Goal: Task Accomplishment & Management: Complete application form

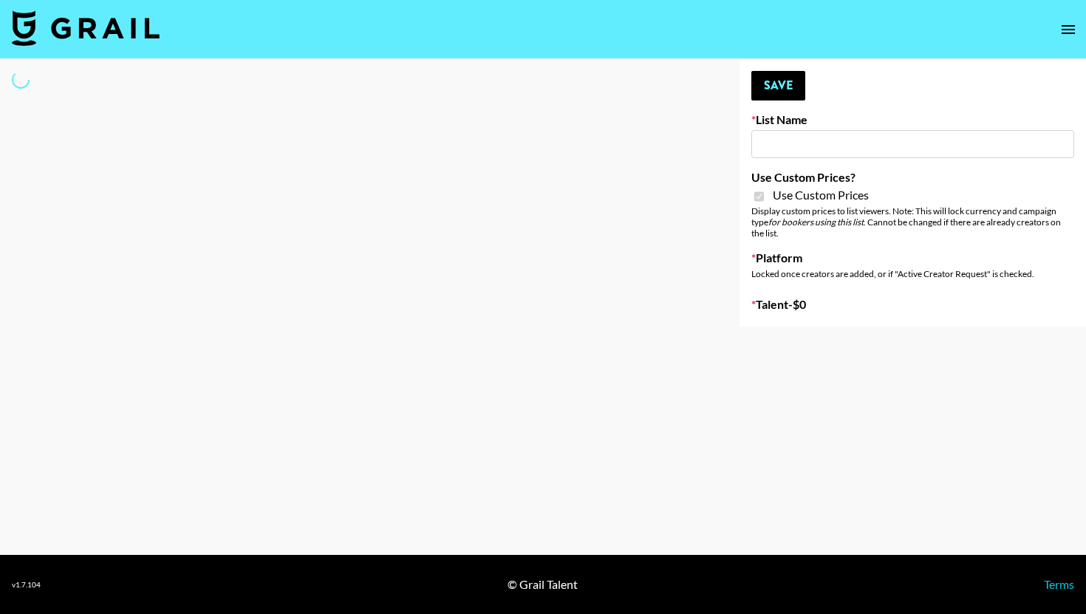
type input "vals"
checkbox input "true"
select select "Brand"
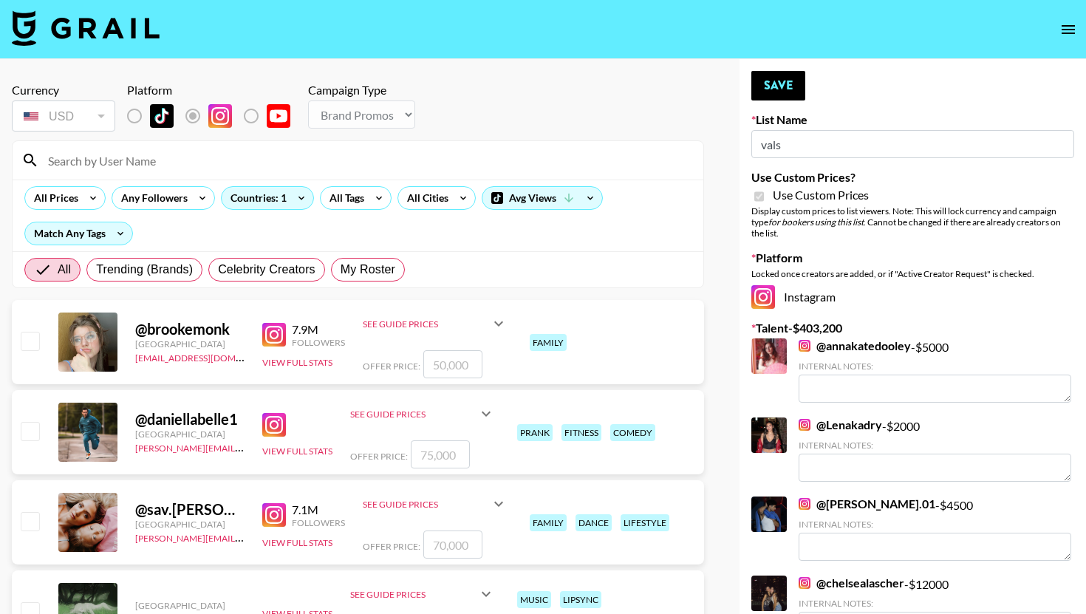
click at [129, 168] on input at bounding box center [366, 161] width 655 height 24
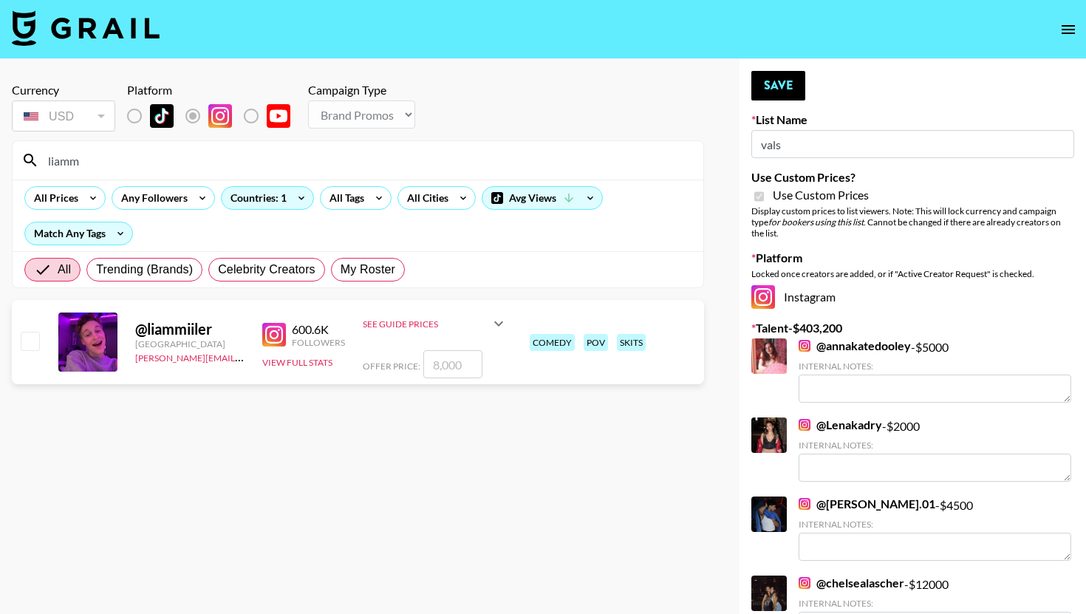
type input "liamm"
drag, startPoint x: 416, startPoint y: 336, endPoint x: 420, endPoint y: 349, distance: 13.1
click at [416, 337] on div "See Guide Prices" at bounding box center [435, 323] width 145 height 35
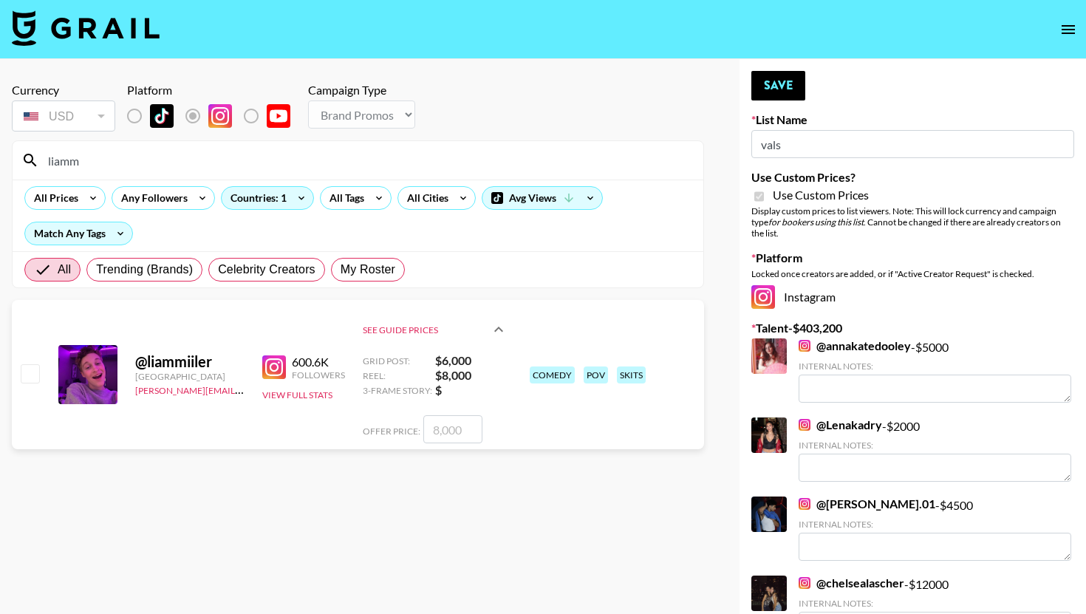
click at [420, 350] on div "See Guide Prices" at bounding box center [435, 329] width 145 height 47
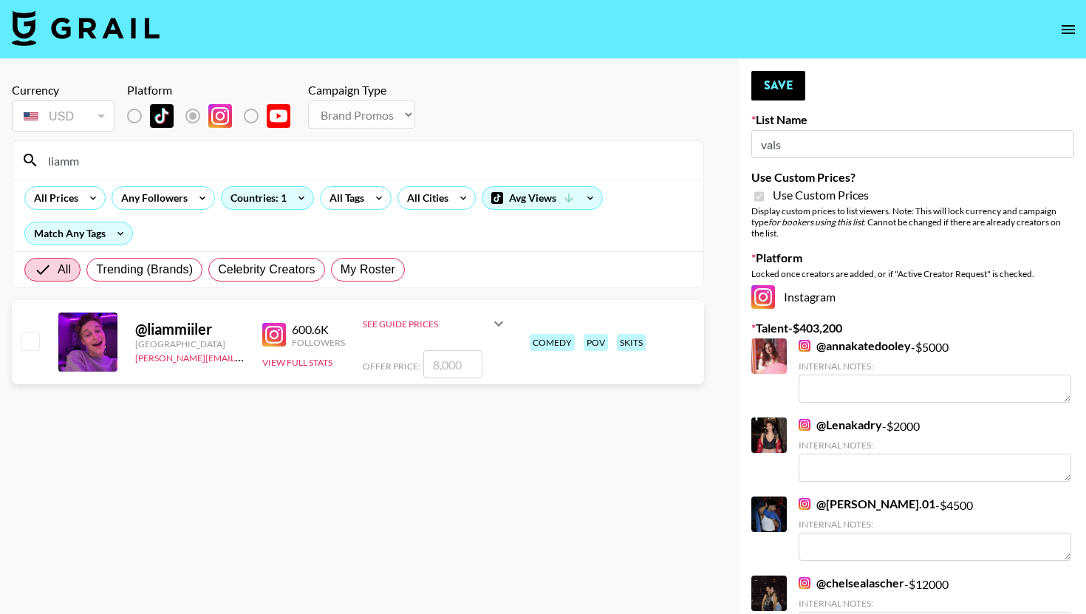
click at [464, 364] on input "number" at bounding box center [452, 364] width 59 height 28
checkbox input "true"
type input "15000"
click at [771, 98] on button "Save" at bounding box center [778, 86] width 54 height 30
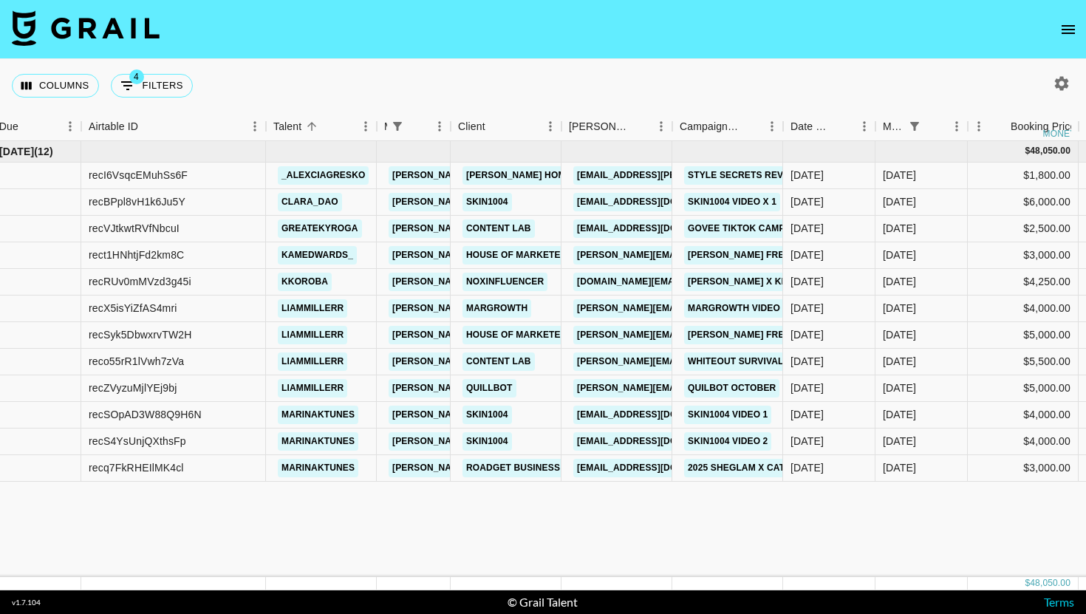
scroll to position [0, 126]
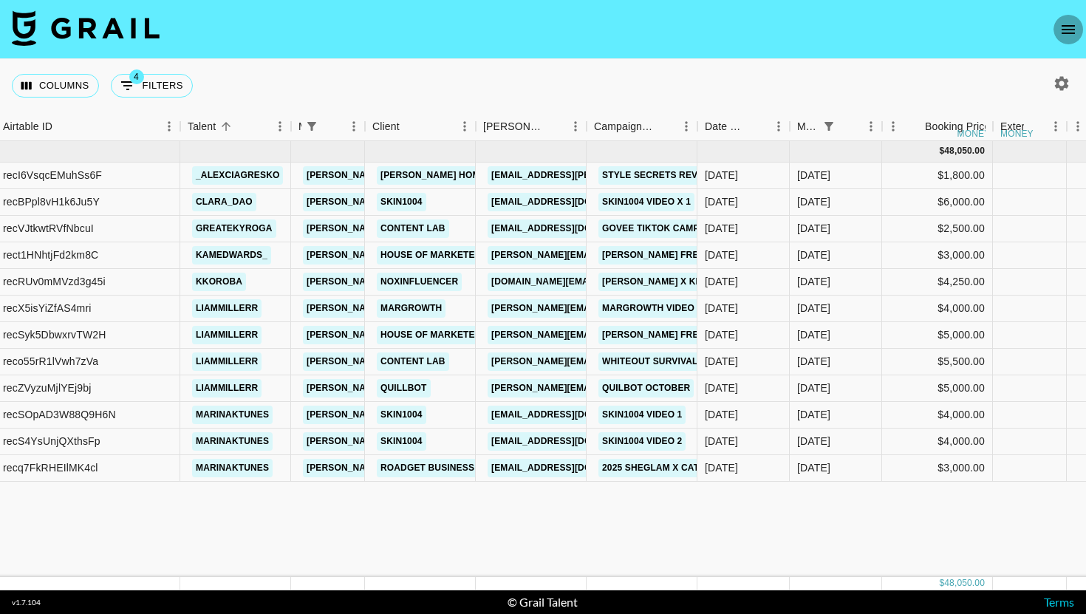
click at [1071, 42] on button "open drawer" at bounding box center [1069, 30] width 30 height 30
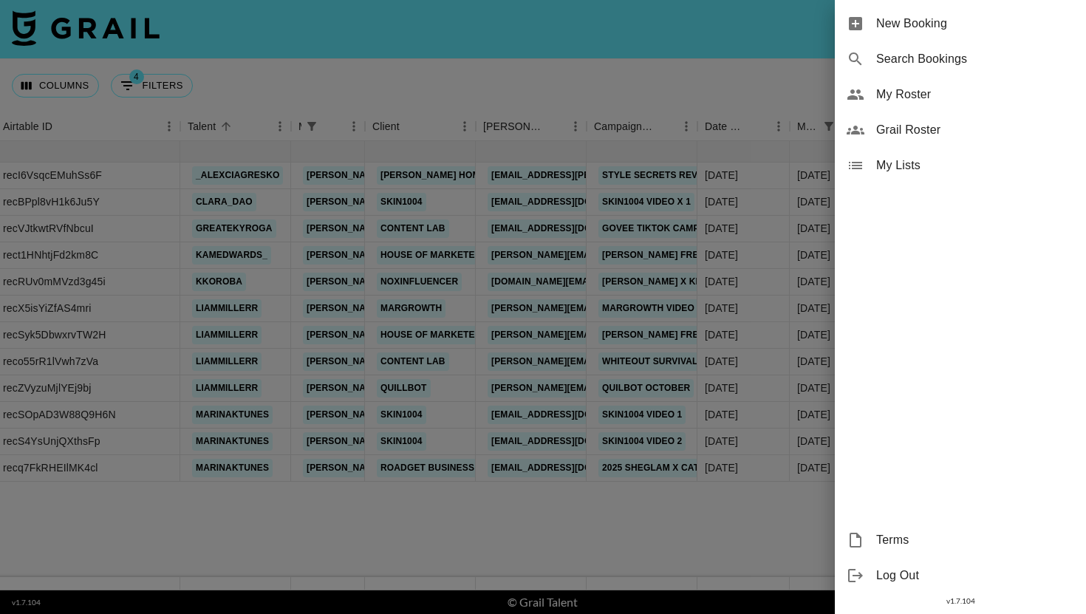
click at [969, 15] on span "New Booking" at bounding box center [975, 24] width 198 height 18
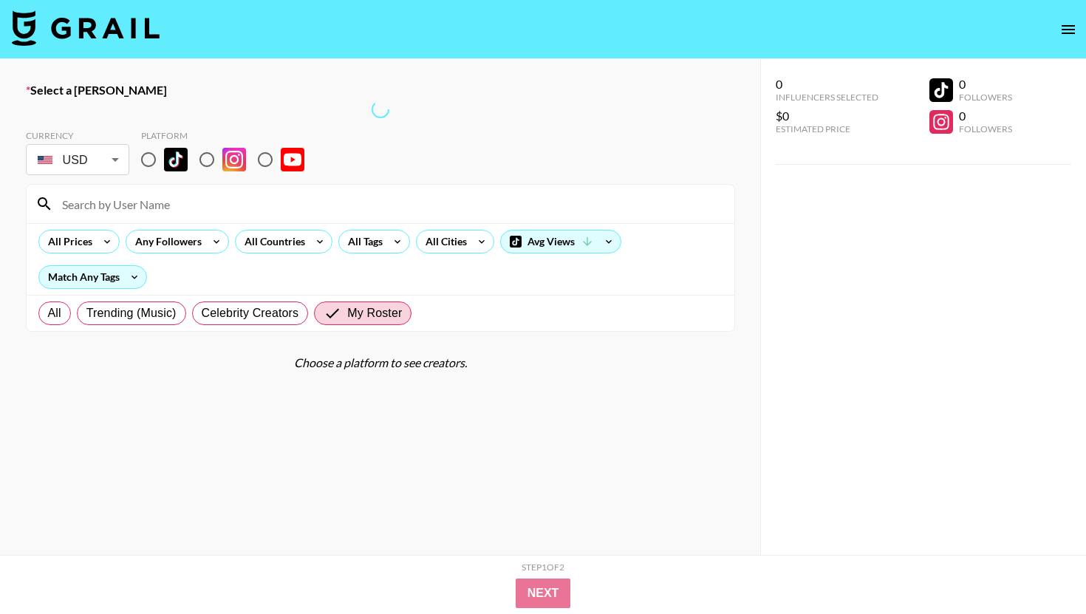
click at [149, 148] on input "radio" at bounding box center [148, 159] width 31 height 31
radio input "true"
click at [149, 154] on input "radio" at bounding box center [148, 159] width 31 height 31
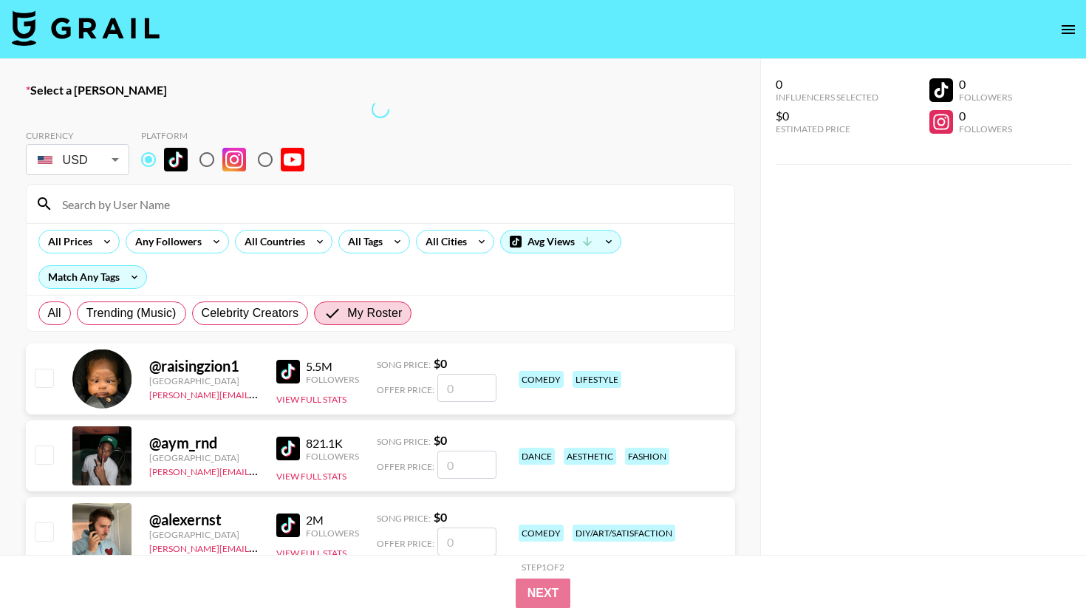
click at [153, 161] on input "radio" at bounding box center [148, 159] width 31 height 31
click at [206, 171] on input "radio" at bounding box center [206, 159] width 31 height 31
radio input "true"
click at [144, 157] on input "radio" at bounding box center [148, 159] width 31 height 31
radio input "true"
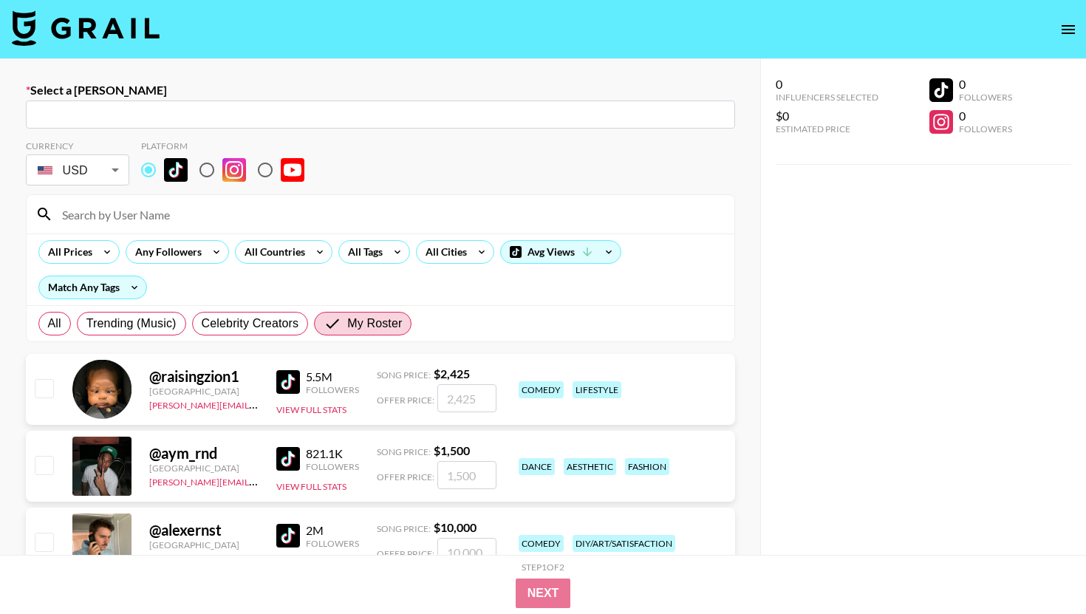
click at [177, 95] on label "Select a Booker" at bounding box center [380, 90] width 709 height 15
click at [167, 108] on input "text" at bounding box center [381, 114] width 692 height 17
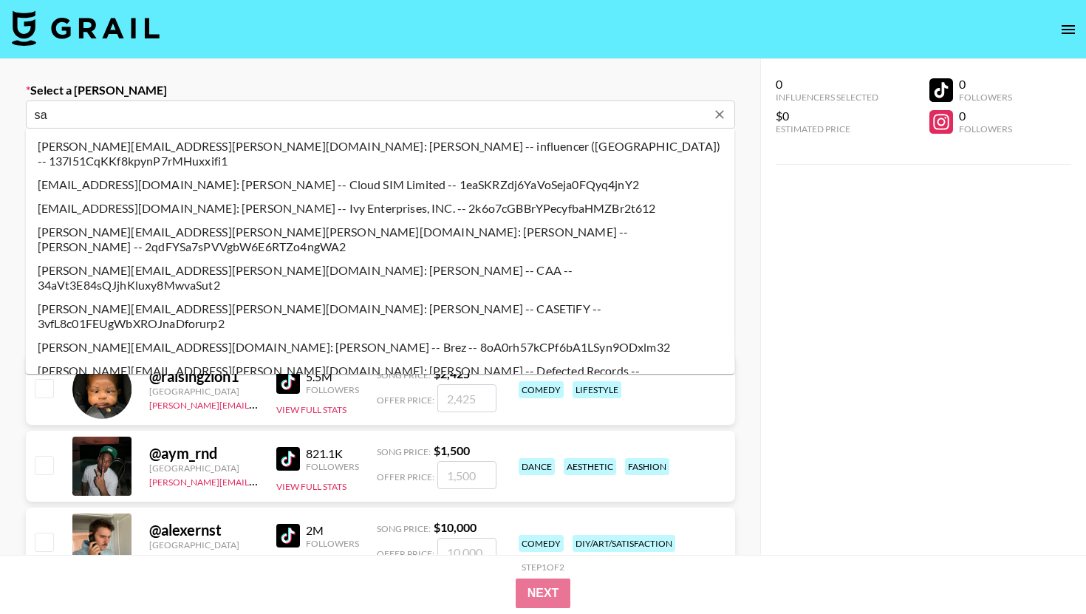
type input "s"
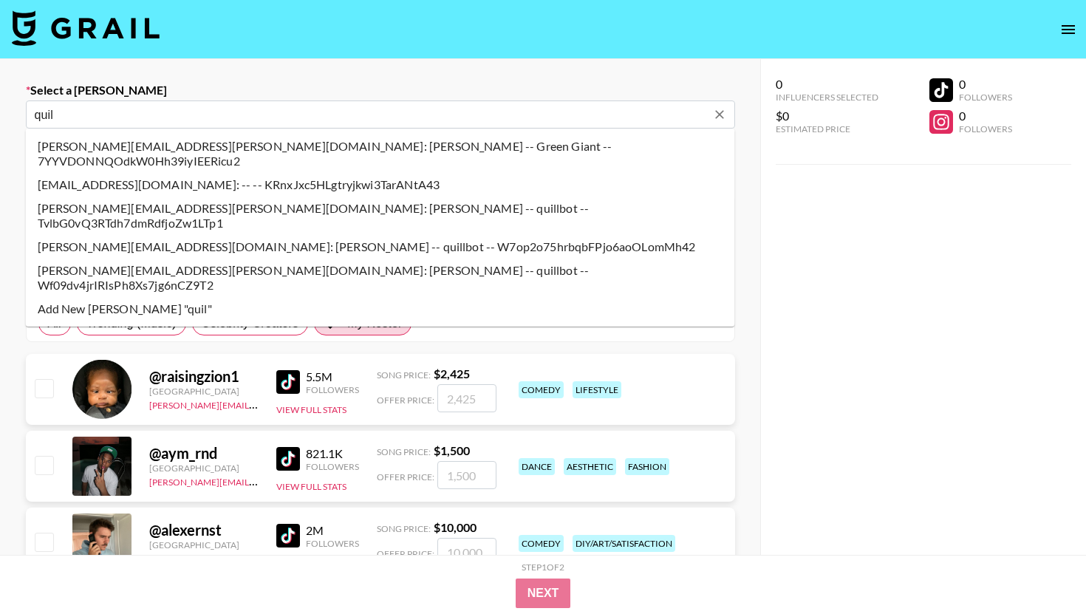
click at [146, 259] on li "sarah.yoerger@quillbot.com: Sarah yoerger -- quillbot -- Wf09dv4jrIRIsPh8Xs7jg6…" at bounding box center [380, 278] width 709 height 38
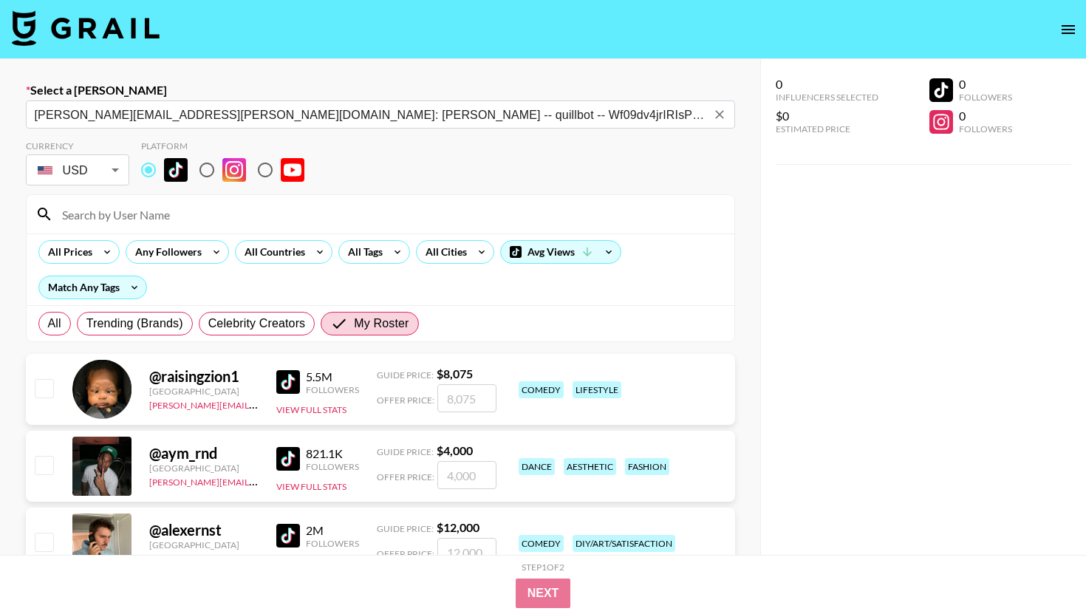
type input "sarah.yoerger@quillbot.com: Sarah yoerger -- quillbot -- Wf09dv4jrIRIsPh8Xs7jg6…"
click at [163, 214] on input at bounding box center [389, 214] width 672 height 24
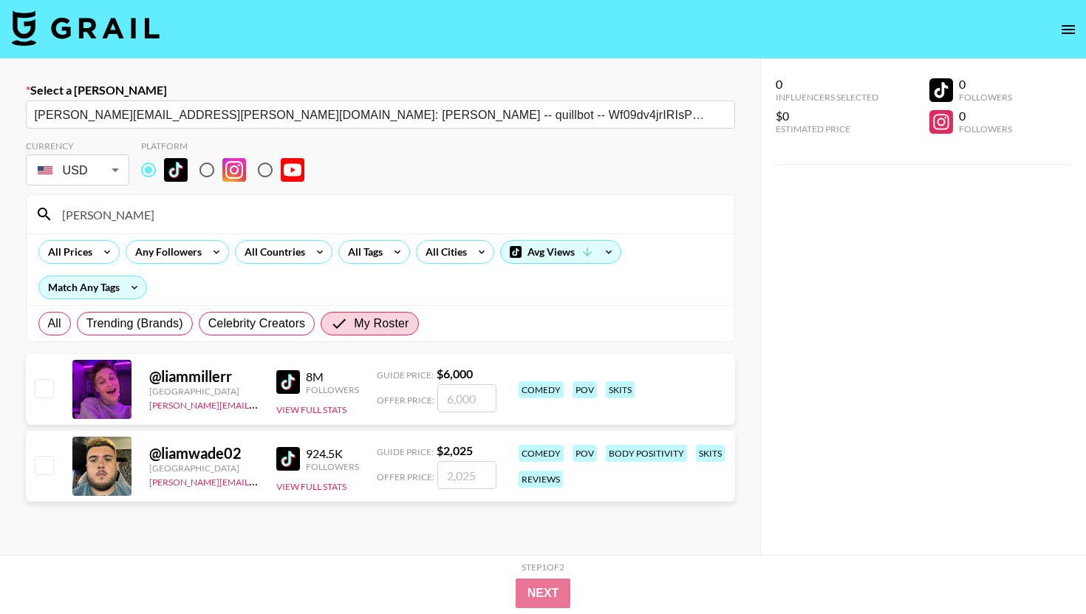
type input "[PERSON_NAME]"
click at [443, 389] on input "number" at bounding box center [466, 398] width 59 height 28
type input "6"
checkbox input "true"
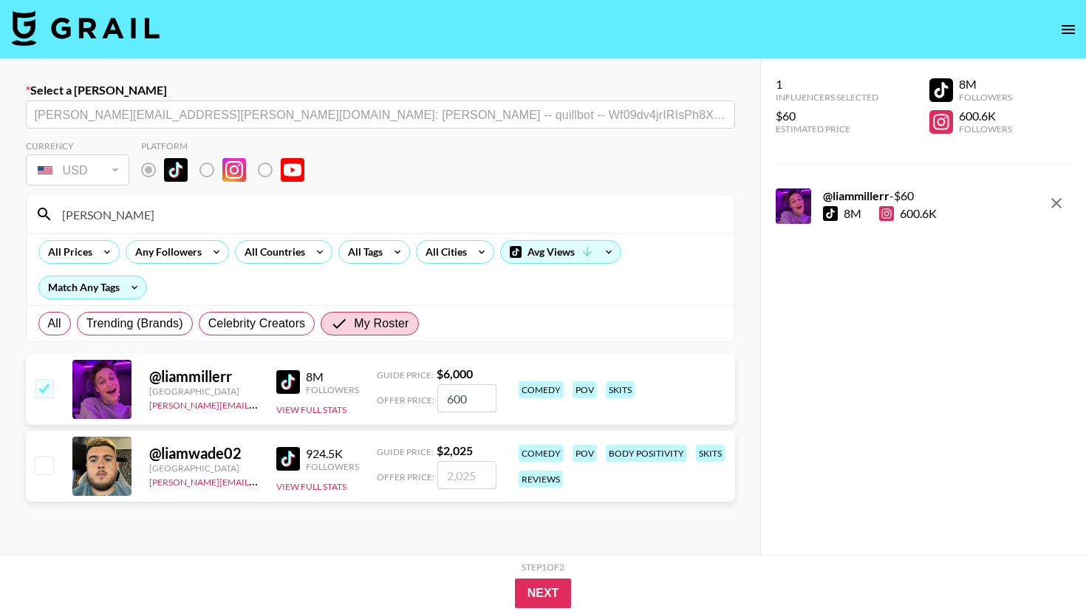
type input "6000"
click at [545, 587] on button "Next" at bounding box center [543, 594] width 57 height 30
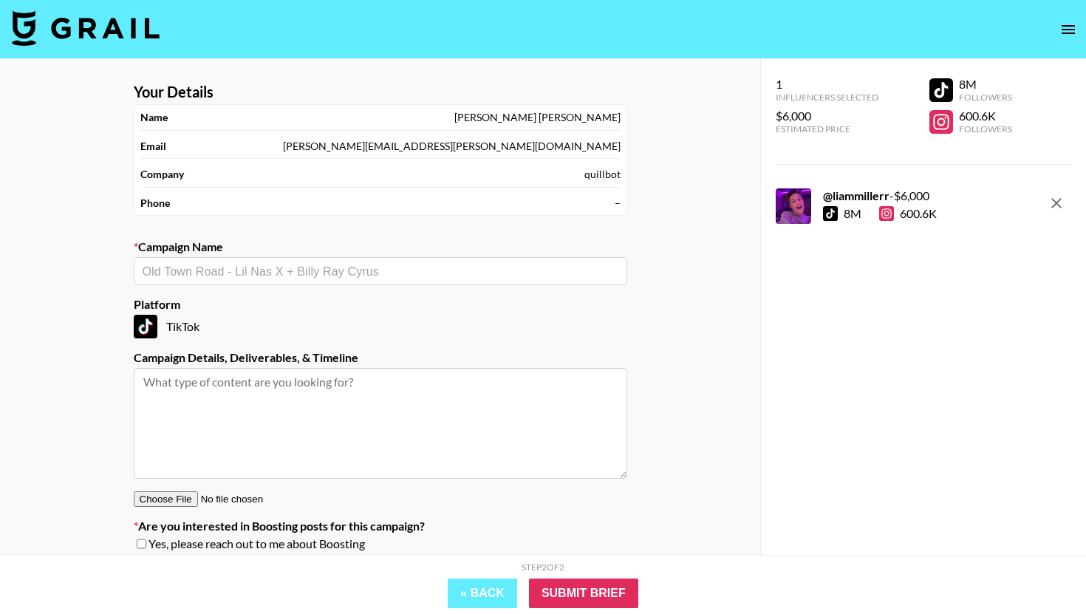
click at [307, 258] on div "​" at bounding box center [381, 271] width 494 height 28
type input "quilbot december"
click at [322, 305] on li "Add New Campaign: "quilbot december"" at bounding box center [381, 303] width 494 height 24
click at [631, 601] on input "Submit Brief" at bounding box center [583, 594] width 109 height 30
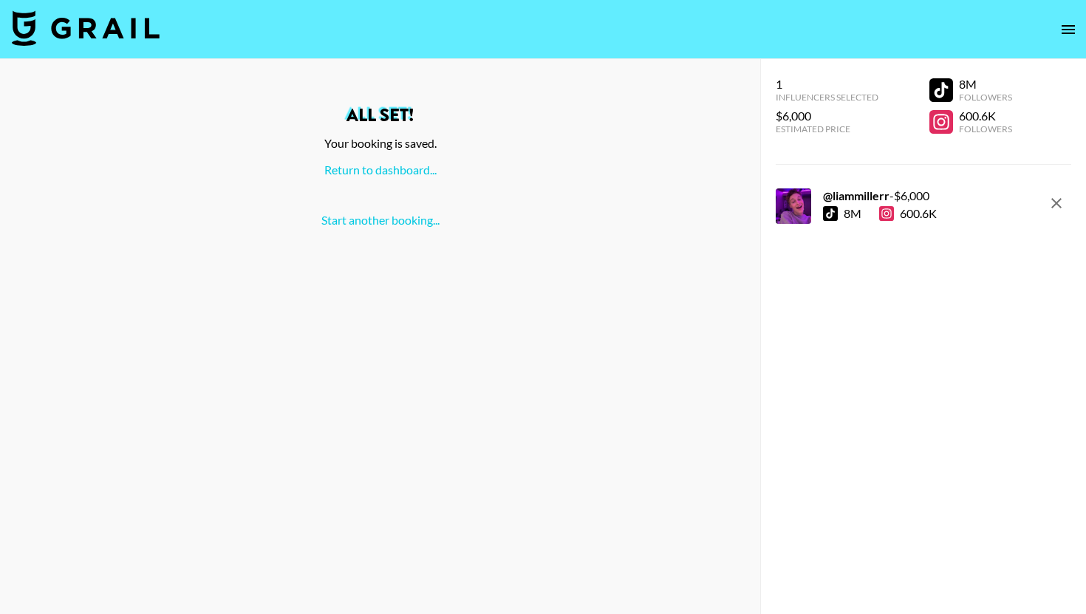
click at [146, 33] on img at bounding box center [86, 27] width 148 height 35
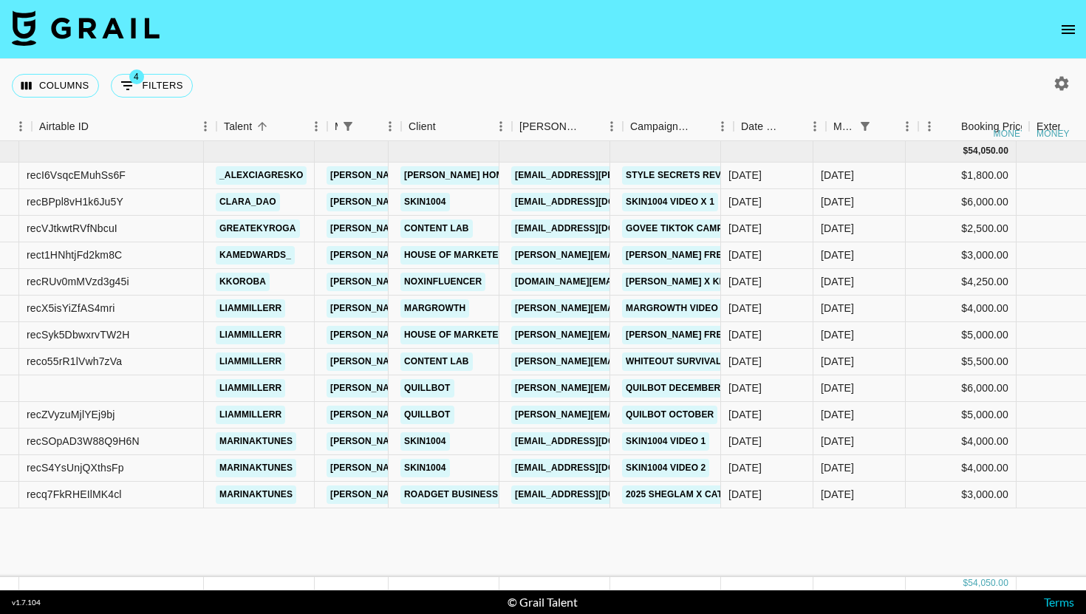
scroll to position [0, 127]
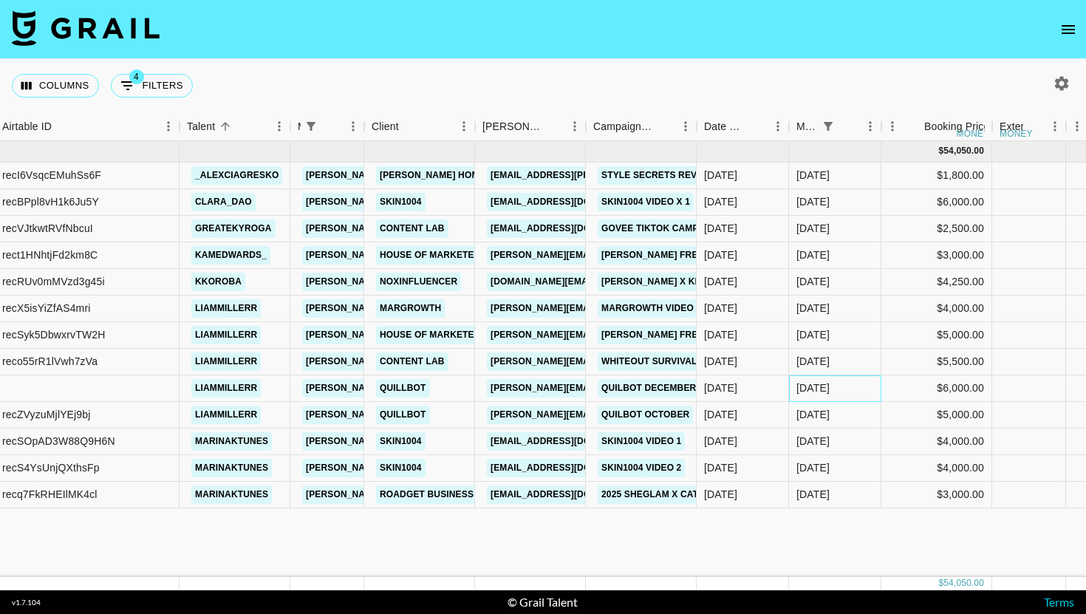
click at [824, 392] on div "Oct '25" at bounding box center [813, 388] width 33 height 15
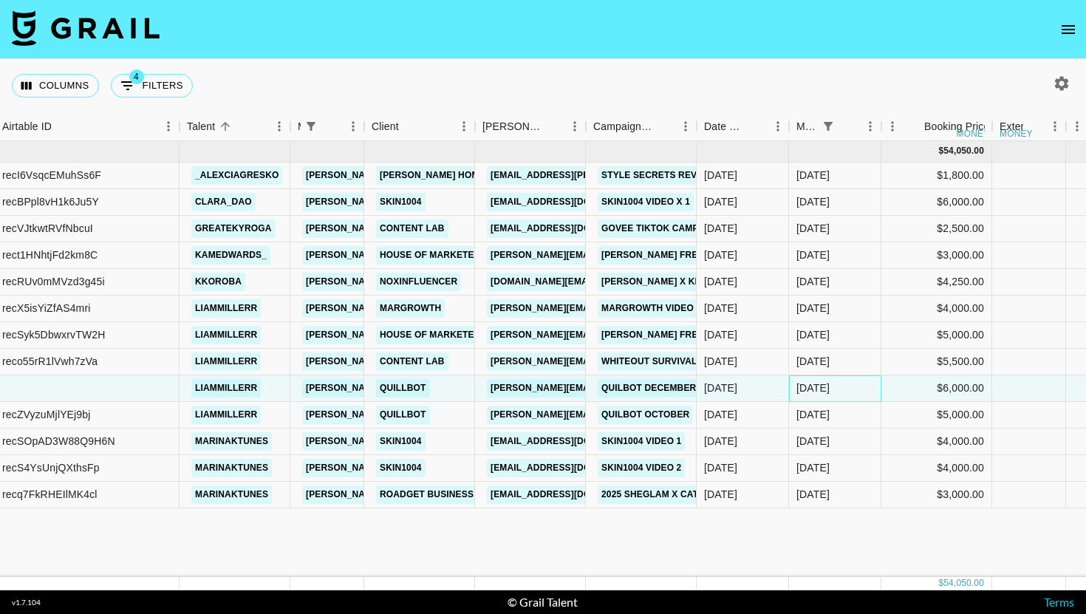
click at [824, 392] on div "Oct '25" at bounding box center [813, 388] width 33 height 15
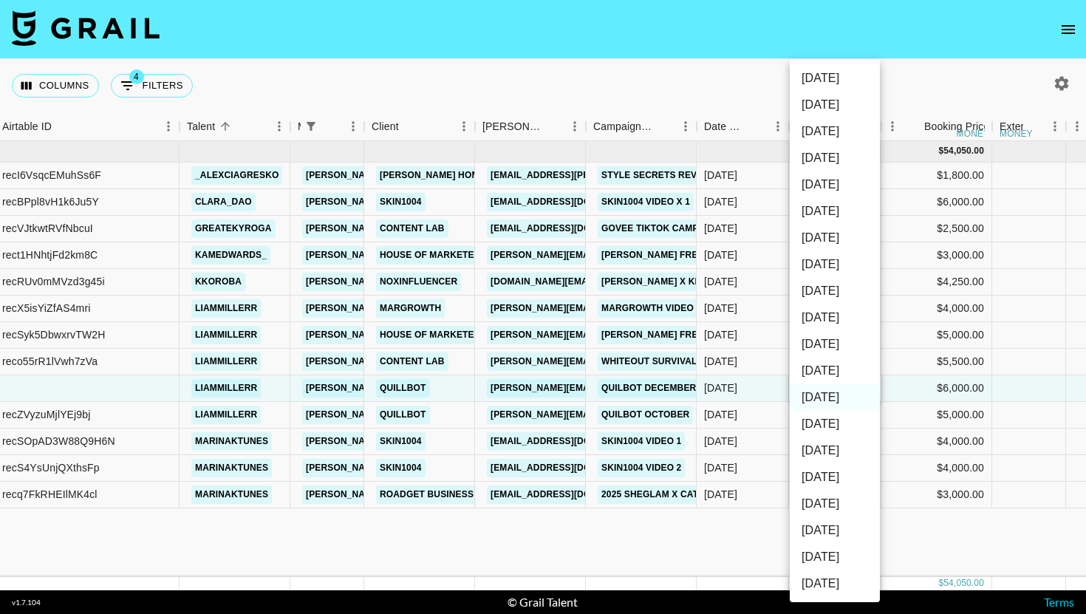
click at [831, 349] on li "Dec '25" at bounding box center [835, 344] width 90 height 27
type input "Dec '25"
